Goal: Task Accomplishment & Management: Manage account settings

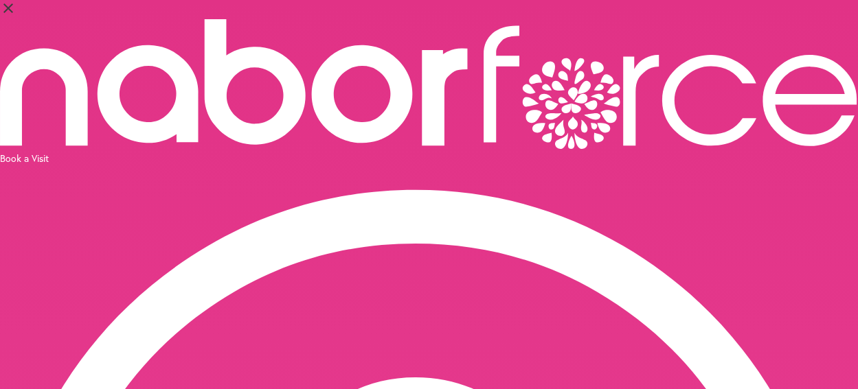
scroll to position [27, 0]
